Goal: Task Accomplishment & Management: Complete application form

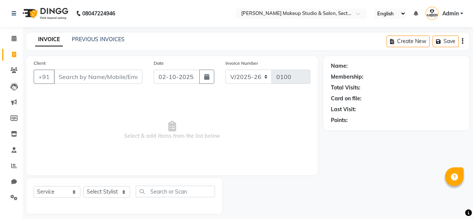
select select "6943"
select select "service"
click at [12, 40] on icon at bounding box center [14, 38] width 5 height 6
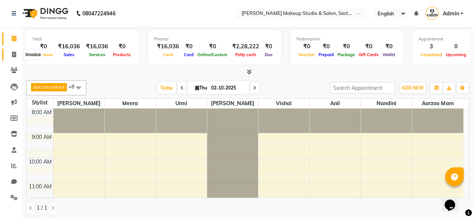
click at [13, 55] on icon at bounding box center [14, 55] width 4 height 6
select select "service"
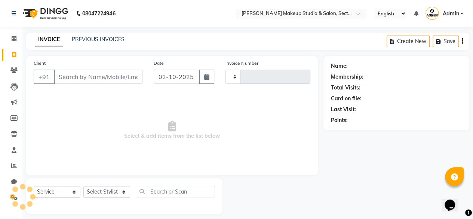
type input "0100"
select select "6943"
click at [90, 42] on link "PREVIOUS INVOICES" at bounding box center [98, 39] width 53 height 7
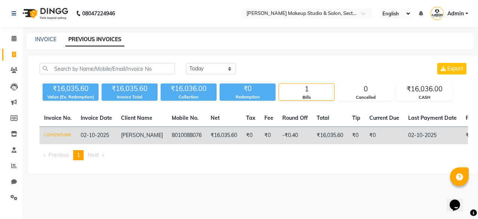
click at [152, 141] on td "[PERSON_NAME]" at bounding box center [142, 136] width 51 height 18
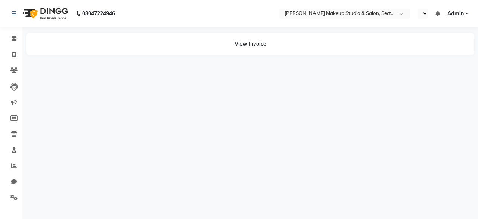
select select "en"
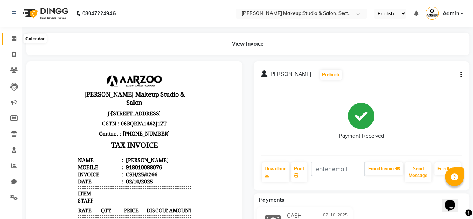
click at [15, 36] on icon at bounding box center [14, 38] width 5 height 6
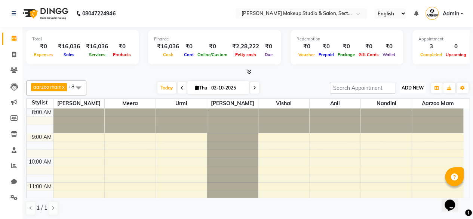
click at [420, 89] on span "ADD NEW" at bounding box center [412, 88] width 22 height 6
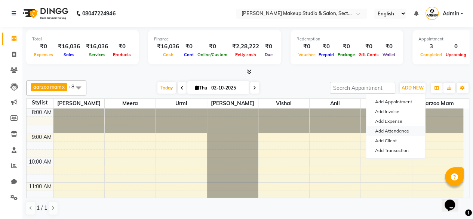
click at [396, 131] on link "Add Attendance" at bounding box center [395, 131] width 59 height 10
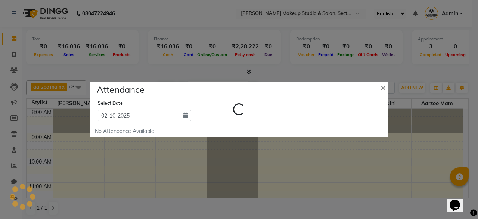
select select "W"
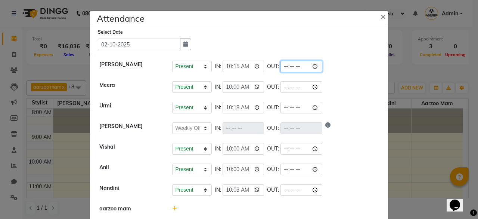
click at [293, 65] on input "time" at bounding box center [302, 67] width 42 height 12
type input "18:08"
click at [335, 79] on li "Meera Present Absent Late Half Day Weekly Off IN: 10:00 OUT:" at bounding box center [239, 87] width 294 height 21
select select "W"
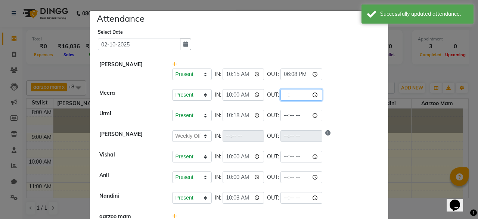
click at [295, 94] on input "time" at bounding box center [302, 95] width 42 height 12
type input "18:08"
click at [320, 109] on li "[PERSON_NAME] Present Absent Late Half Day Weekly Off IN: 10:18 OUT:" at bounding box center [239, 115] width 294 height 21
select select "W"
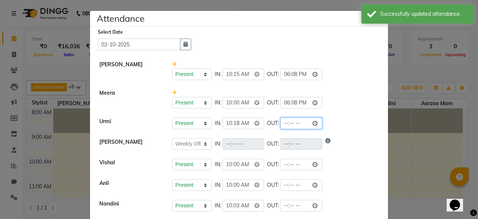
click at [297, 121] on input "time" at bounding box center [302, 123] width 42 height 12
click at [312, 27] on div "Select Date [DATE] [PERSON_NAME] Present Absent Late Half Day Weekly Off IN: 10…" at bounding box center [239, 140] width 298 height 229
drag, startPoint x: 295, startPoint y: 121, endPoint x: 297, endPoint y: 73, distance: 47.9
click at [291, 117] on input "time" at bounding box center [302, 123] width 42 height 12
click at [294, 121] on input "time" at bounding box center [302, 123] width 42 height 12
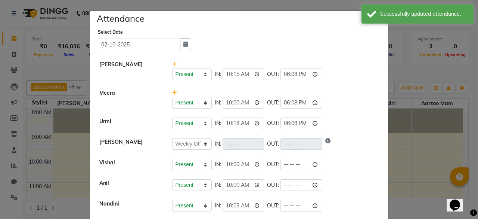
type input "18:08"
click at [329, 40] on div "Select Date [DATE]" at bounding box center [242, 39] width 288 height 22
select select "W"
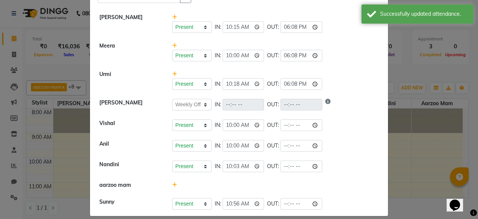
scroll to position [53, 0]
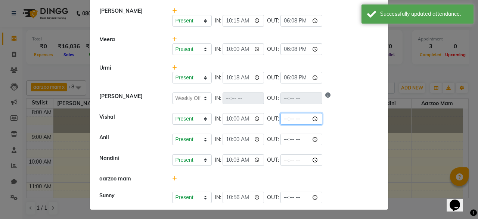
click at [293, 116] on input "time" at bounding box center [302, 119] width 42 height 12
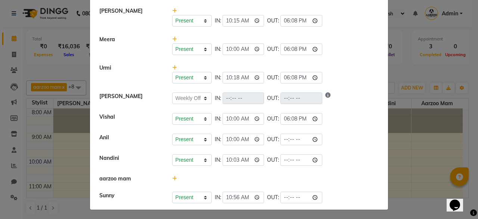
type input "18:08"
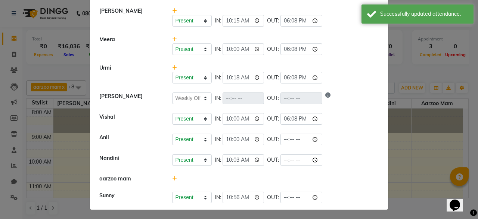
drag, startPoint x: 324, startPoint y: 35, endPoint x: 323, endPoint y: 66, distance: 30.7
click at [324, 36] on div "Present Absent Late Half Day Weekly Off IN: 10:00 OUT: 18:08" at bounding box center [276, 44] width 218 height 19
select select "W"
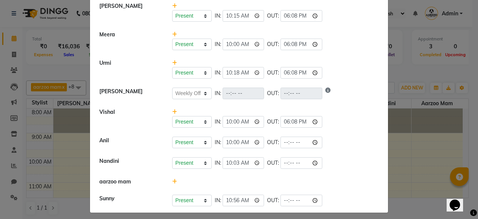
scroll to position [61, 0]
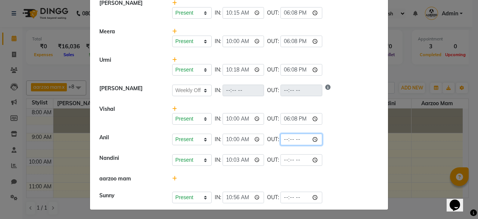
click at [294, 138] on input "time" at bounding box center [302, 139] width 42 height 12
type input "18:08"
click at [321, 55] on li "[PERSON_NAME] Present Absent Late Half Day Weekly Off IN: 10:18 OUT: 18:08" at bounding box center [239, 66] width 294 height 29
select select "W"
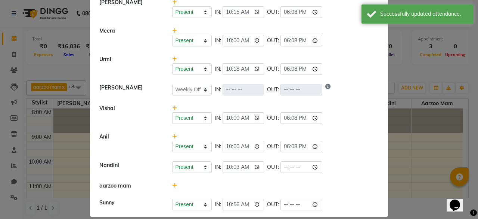
scroll to position [69, 0]
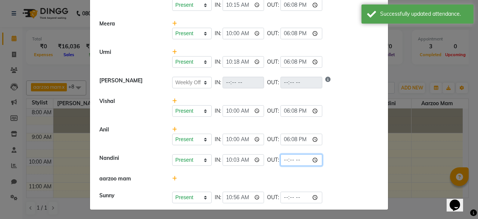
click at [294, 155] on input "time" at bounding box center [302, 160] width 42 height 12
type input "18:08"
drag, startPoint x: 332, startPoint y: 84, endPoint x: 311, endPoint y: 132, distance: 51.5
click at [332, 85] on div "Present Absent Late Half Day Weekly Off IN: OUT:" at bounding box center [275, 83] width 207 height 12
select select "W"
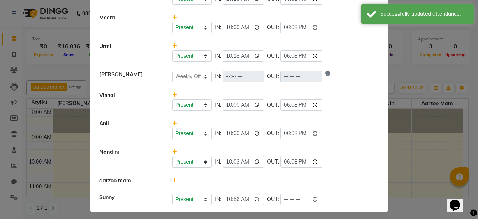
scroll to position [77, 0]
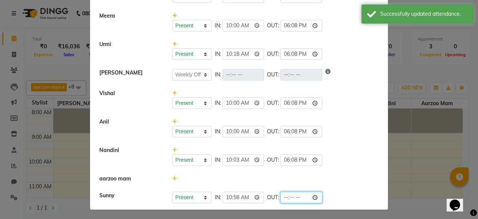
click at [295, 196] on input "time" at bounding box center [302, 197] width 42 height 12
type input "18:08"
click at [325, 104] on div "Present Absent Late Half Day Weekly Off IN: 10:00 OUT: 18:08" at bounding box center [275, 103] width 207 height 12
select select "W"
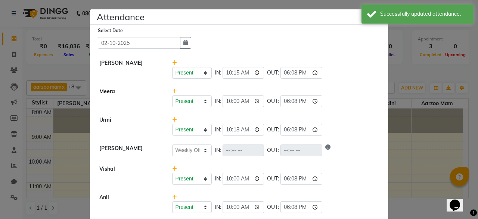
scroll to position [0, 0]
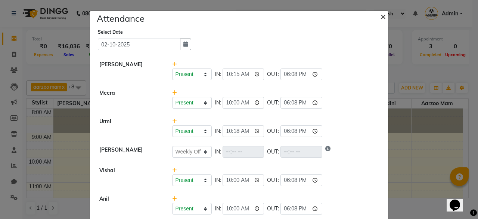
click at [381, 17] on span "×" at bounding box center [383, 15] width 5 height 11
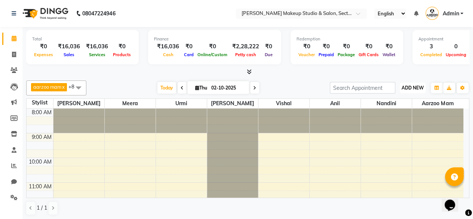
click at [411, 89] on span "ADD NEW" at bounding box center [412, 88] width 22 height 6
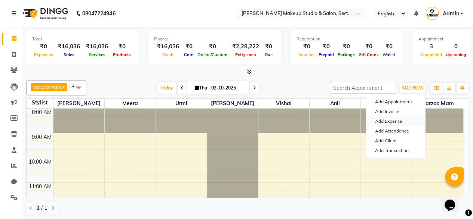
click at [383, 119] on link "Add Expense" at bounding box center [395, 121] width 59 height 10
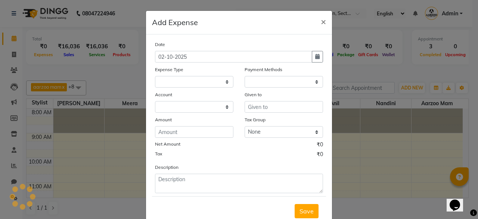
select select
select select "1"
select select "6008"
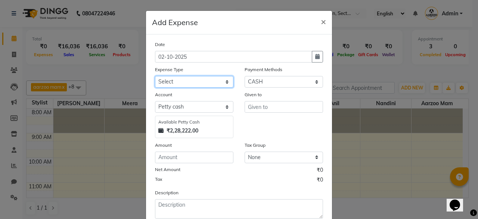
click at [192, 80] on select "Select Advance Salary Bank charges Car maintenance Cash transfer to bank Cash t…" at bounding box center [194, 82] width 78 height 12
select select "18"
click at [155, 76] on select "Select Advance Salary Bank charges Car maintenance Cash transfer to bank Cash t…" at bounding box center [194, 82] width 78 height 12
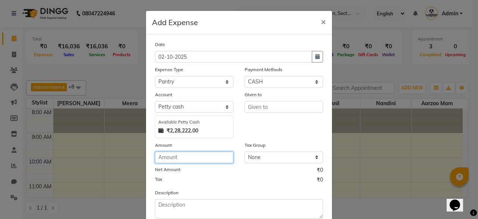
click at [176, 152] on input "number" at bounding box center [194, 157] width 78 height 12
type input "57"
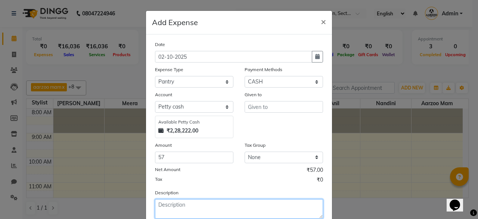
click at [172, 207] on textarea at bounding box center [239, 208] width 168 height 19
type textarea "milk"
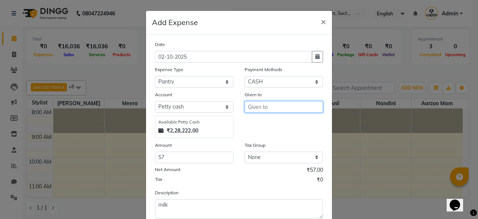
click at [250, 109] on input "text" at bounding box center [284, 107] width 78 height 12
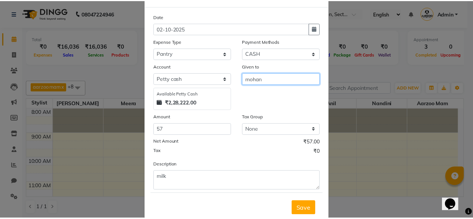
scroll to position [47, 0]
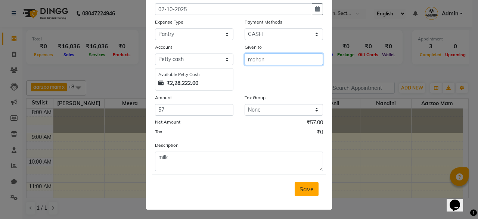
type input "mohan"
click at [300, 188] on span "Save" at bounding box center [307, 188] width 14 height 7
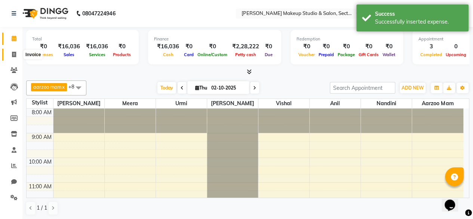
click at [15, 54] on icon at bounding box center [14, 55] width 4 height 6
select select "service"
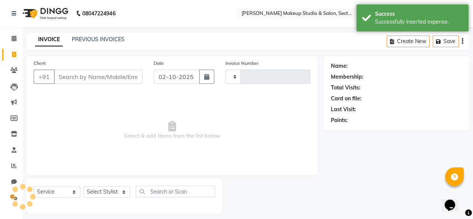
type input "0100"
select select "6943"
click at [15, 41] on icon at bounding box center [14, 38] width 5 height 6
